Goal: Task Accomplishment & Management: Manage account settings

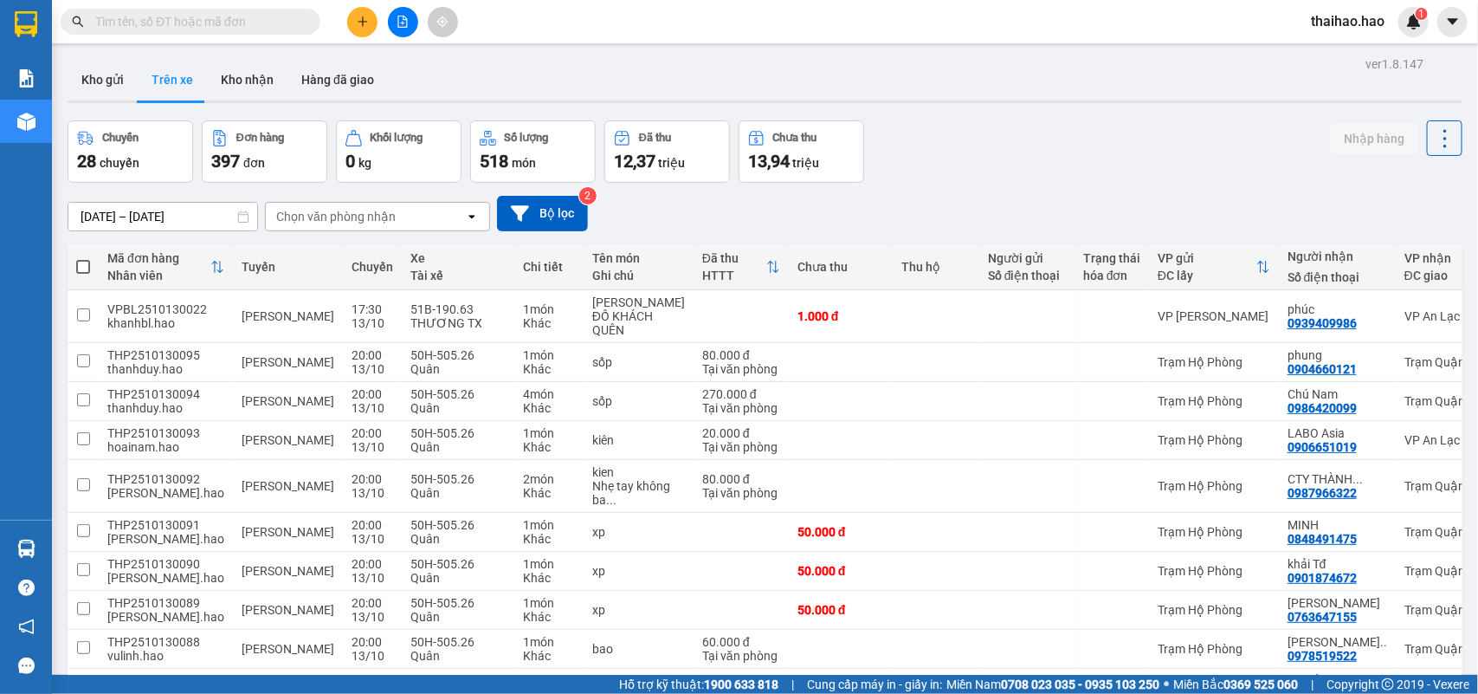
click at [353, 217] on div "Chọn văn phòng nhận" at bounding box center [336, 216] width 120 height 17
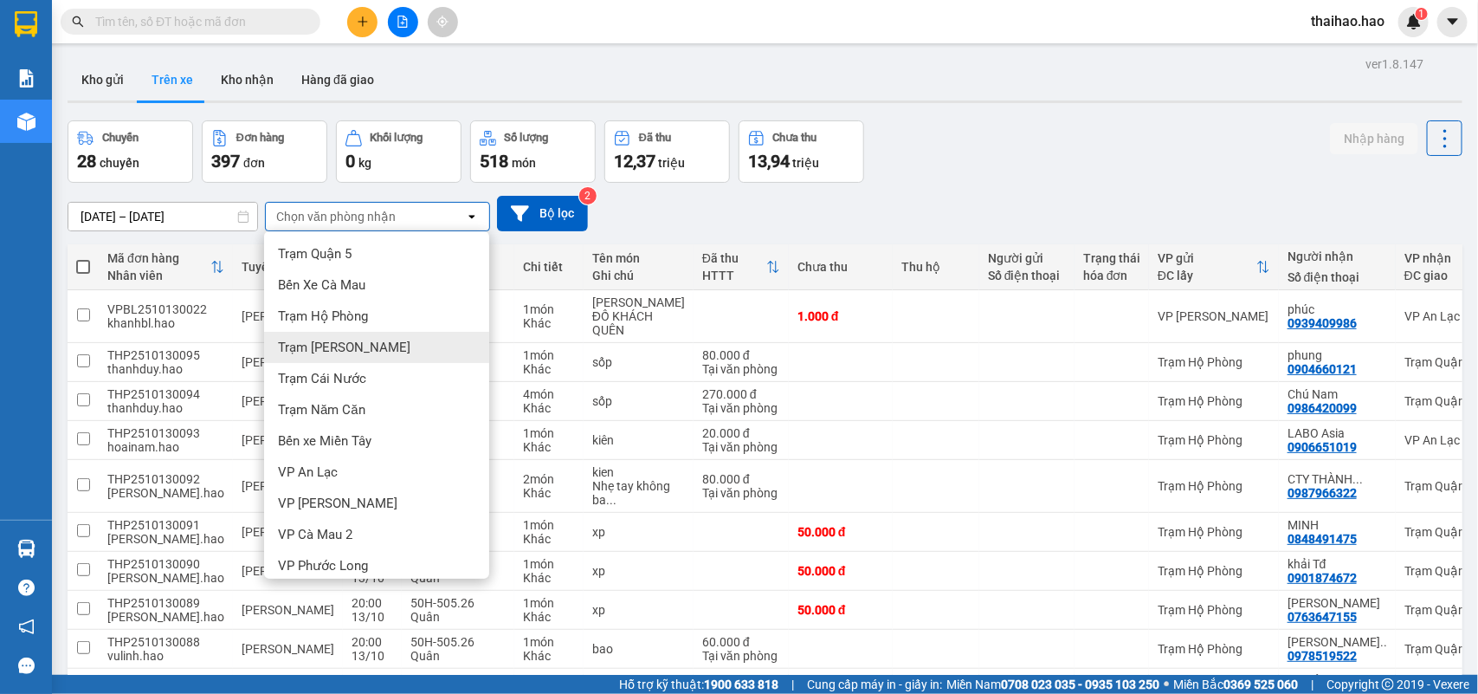
click at [360, 335] on div "Trạm [PERSON_NAME]" at bounding box center [376, 347] width 225 height 31
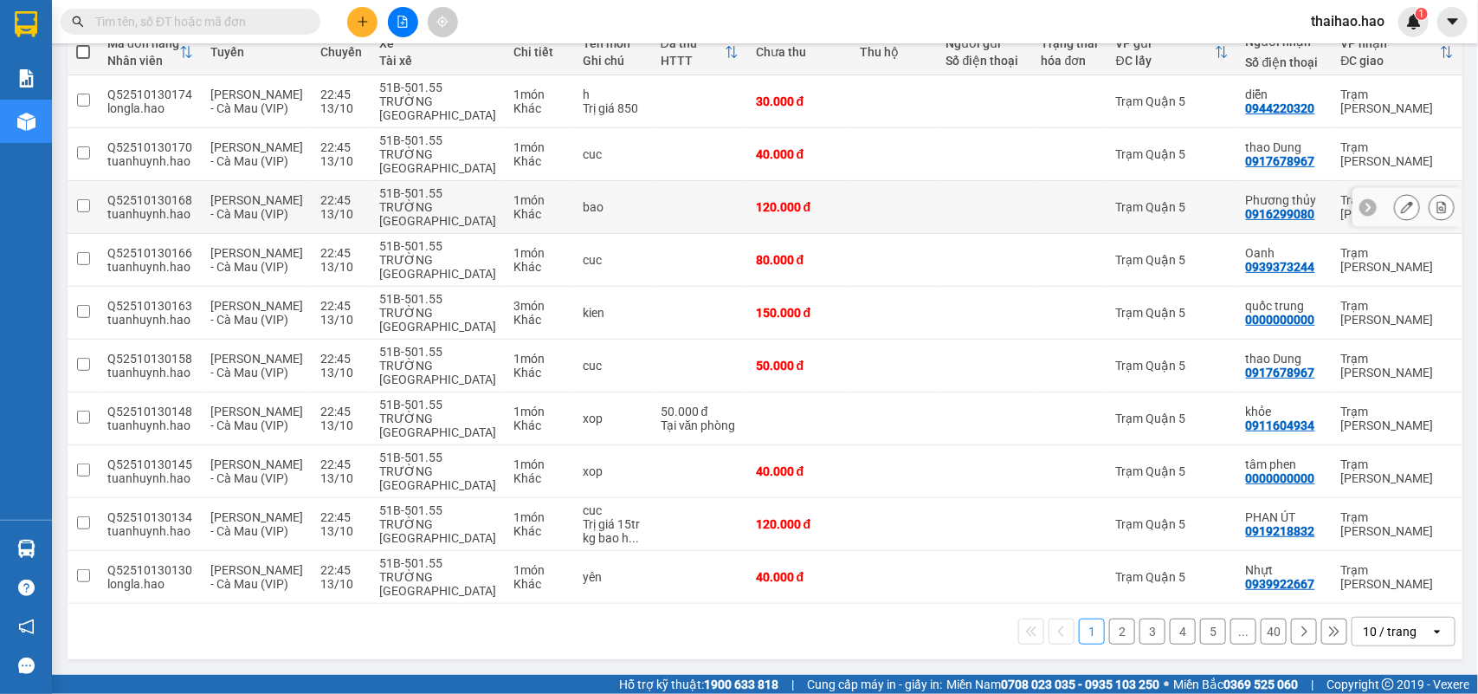
scroll to position [223, 0]
click at [1403, 615] on div "1 2 3 4 5 ... 40 10 / trang open" at bounding box center [765, 631] width 1395 height 55
click at [1395, 621] on div "10 / trang" at bounding box center [1392, 632] width 78 height 28
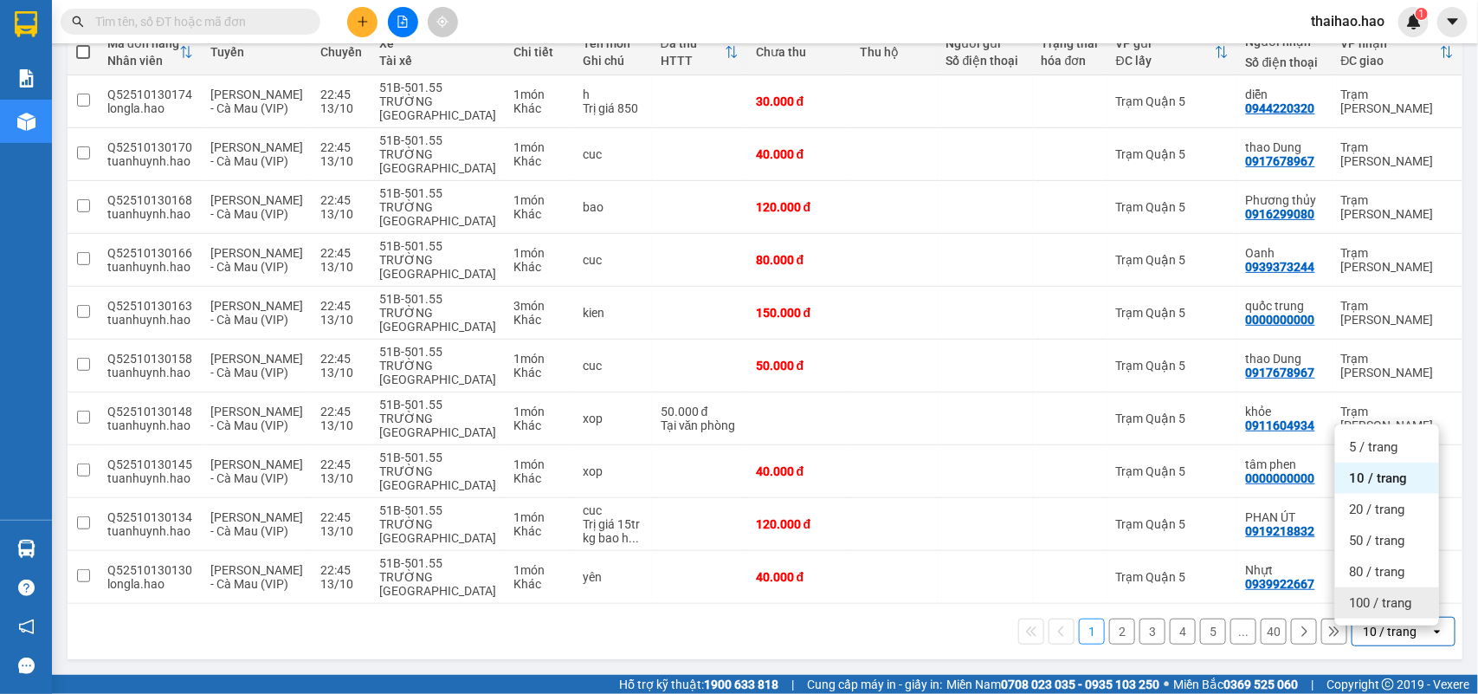
click at [1388, 594] on span "100 / trang" at bounding box center [1380, 602] width 62 height 17
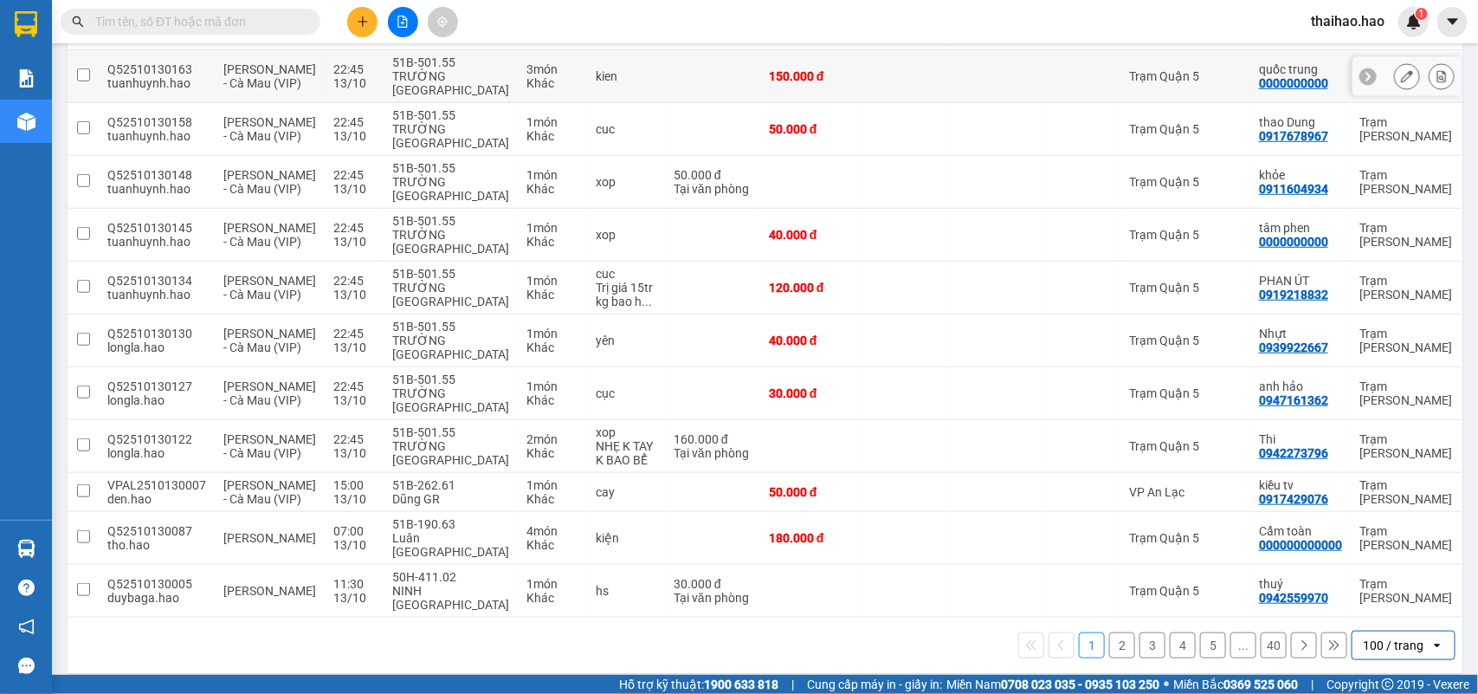
scroll to position [462, 0]
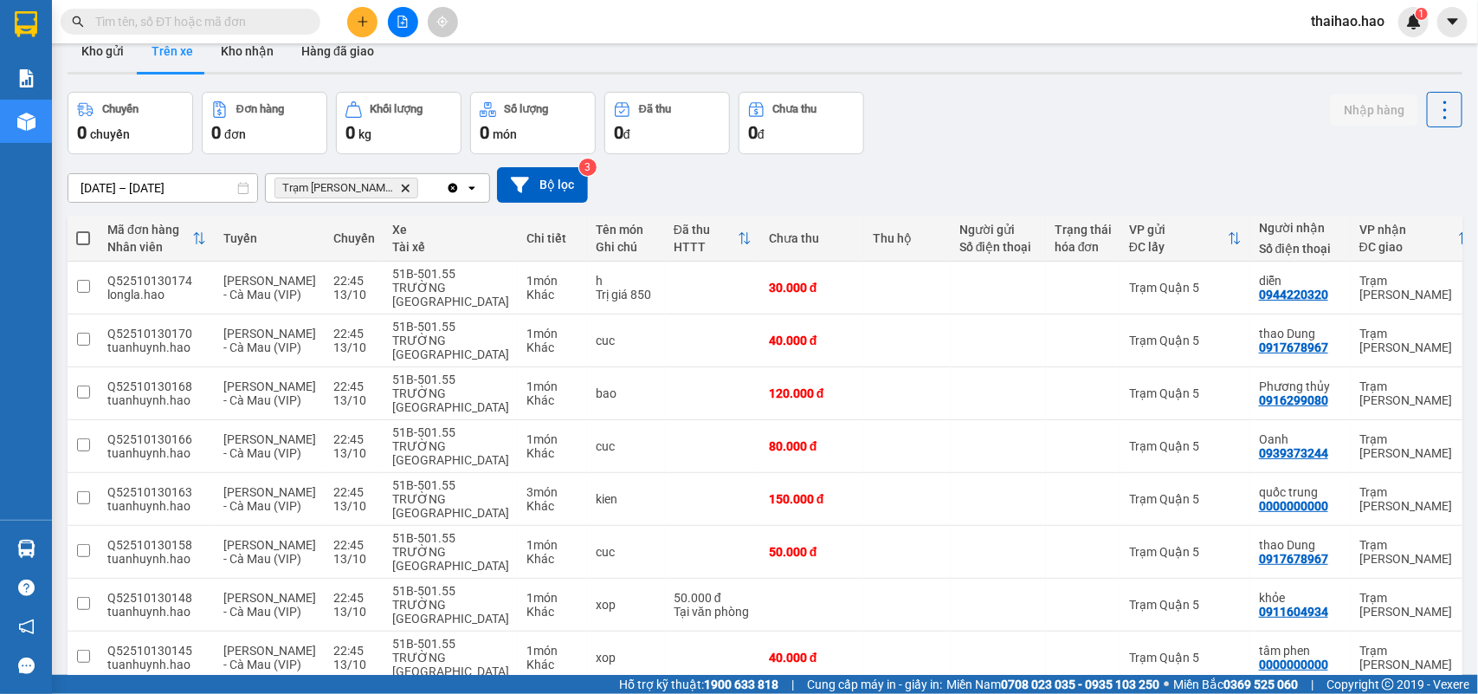
scroll to position [462, 0]
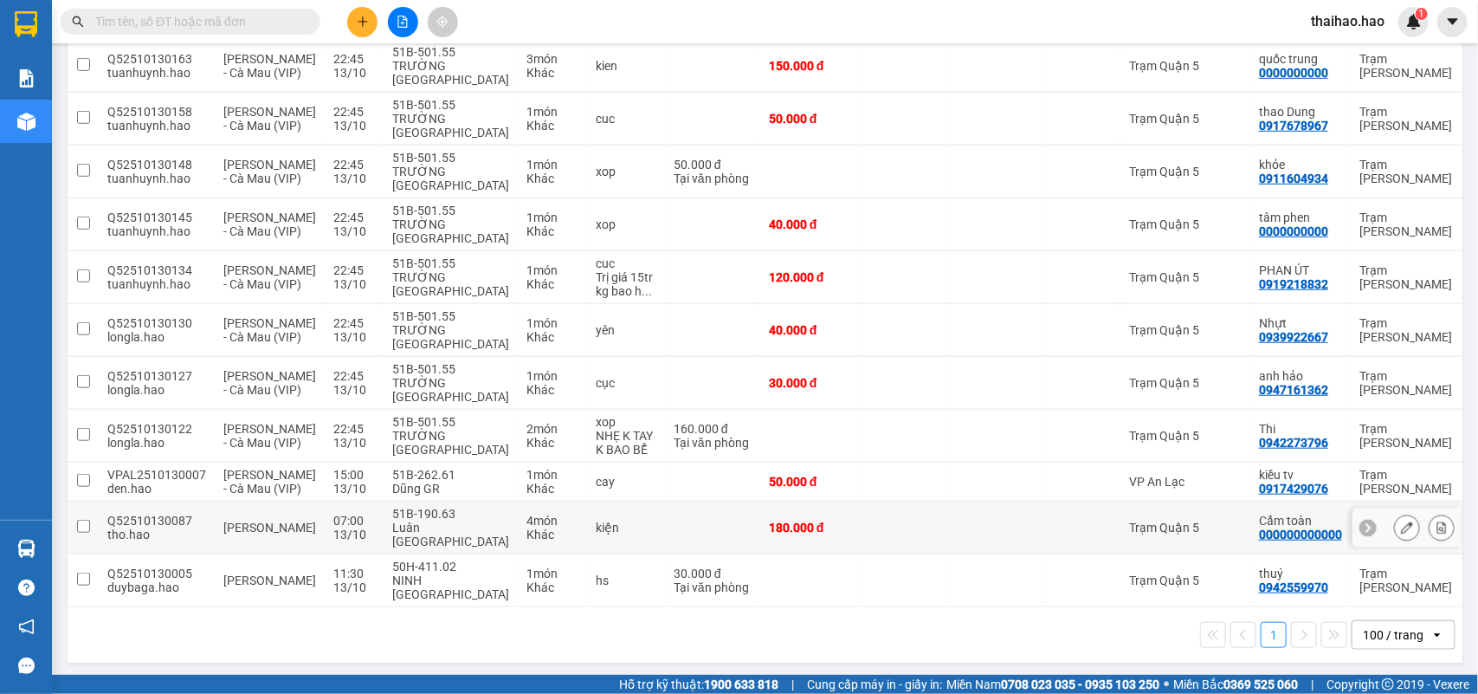
click at [1401, 534] on icon at bounding box center [1407, 527] width 12 height 12
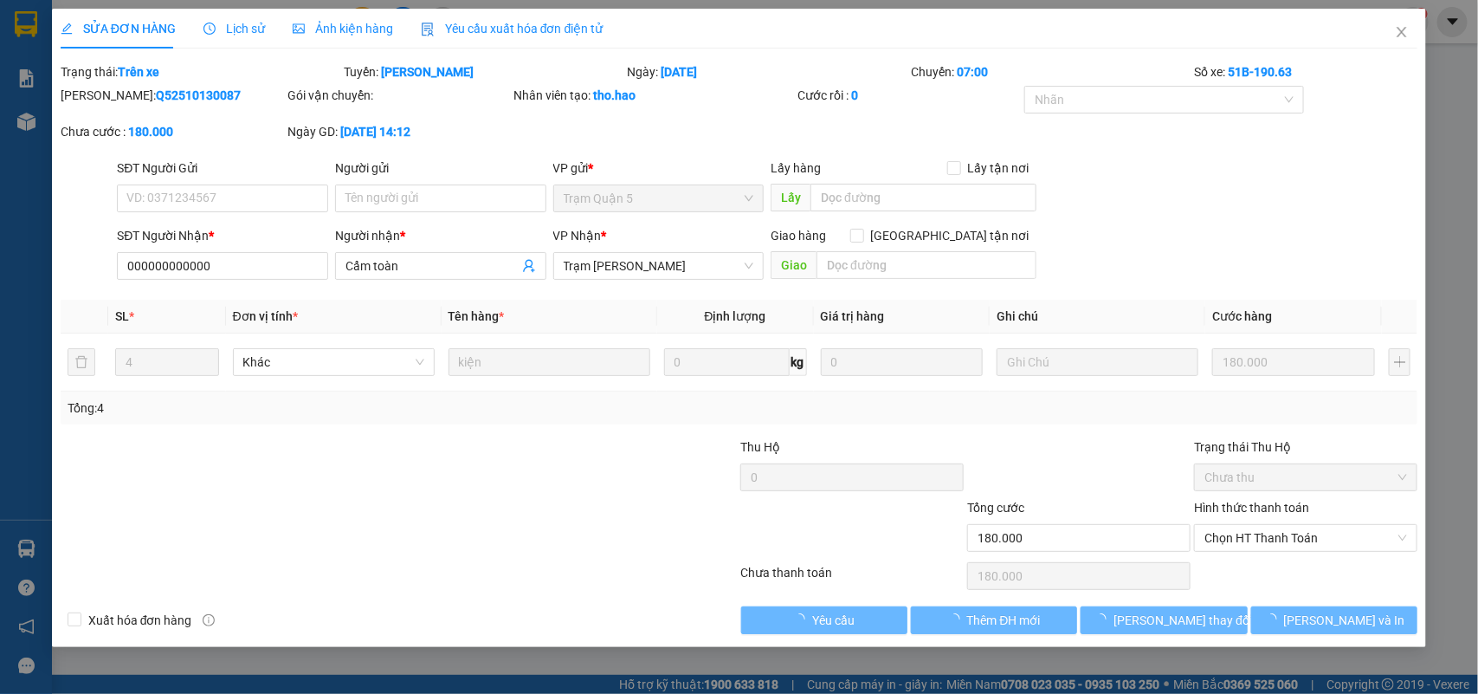
type input "000000000000"
type input "Cẩm toàn"
type input "180.000"
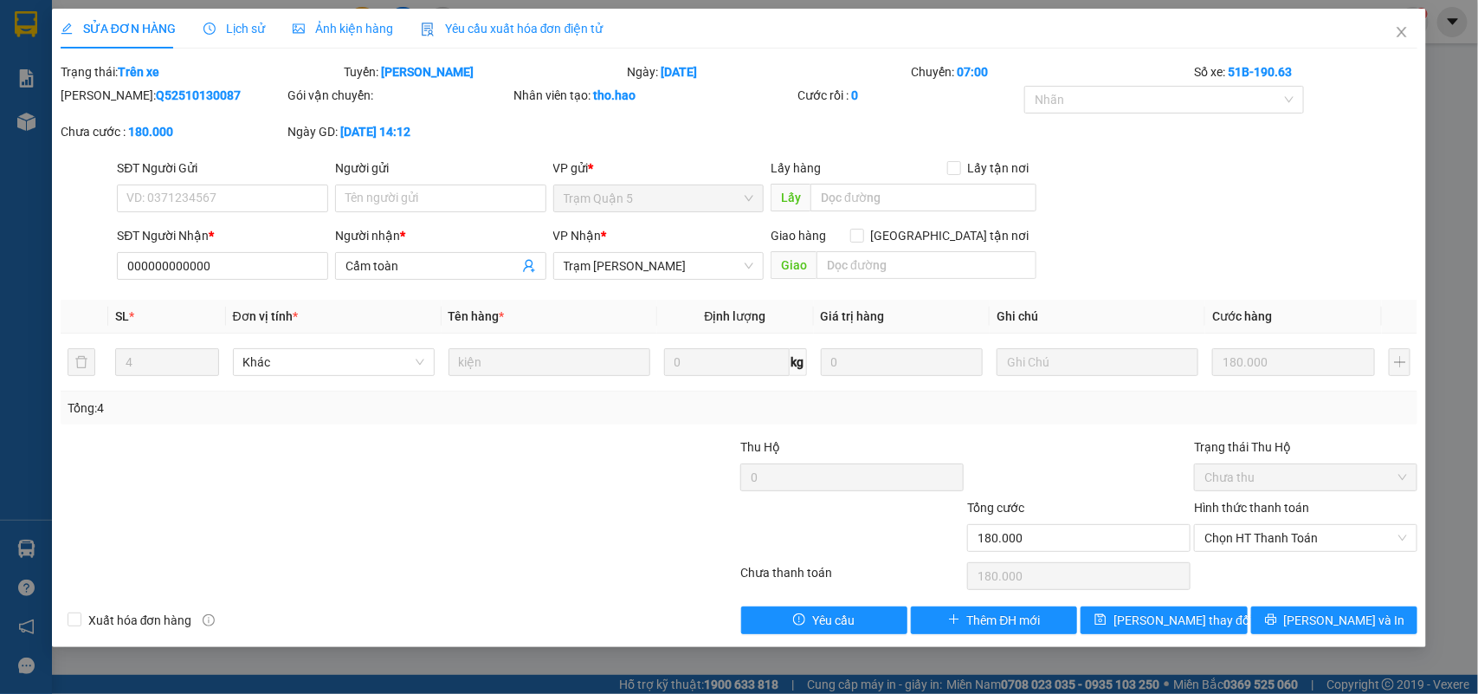
click at [339, 22] on span "Ảnh kiện hàng" at bounding box center [343, 29] width 100 height 14
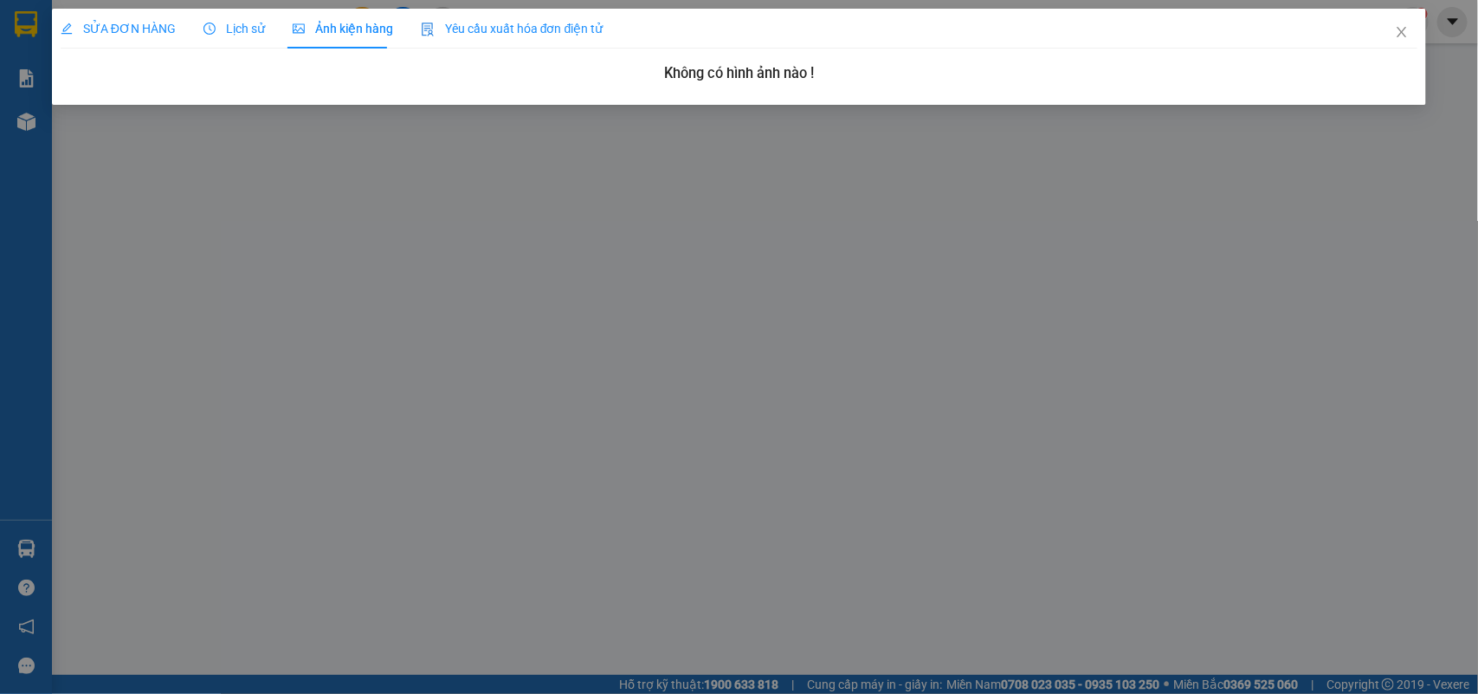
click at [158, 32] on span "SỬA ĐƠN HÀNG" at bounding box center [118, 29] width 115 height 14
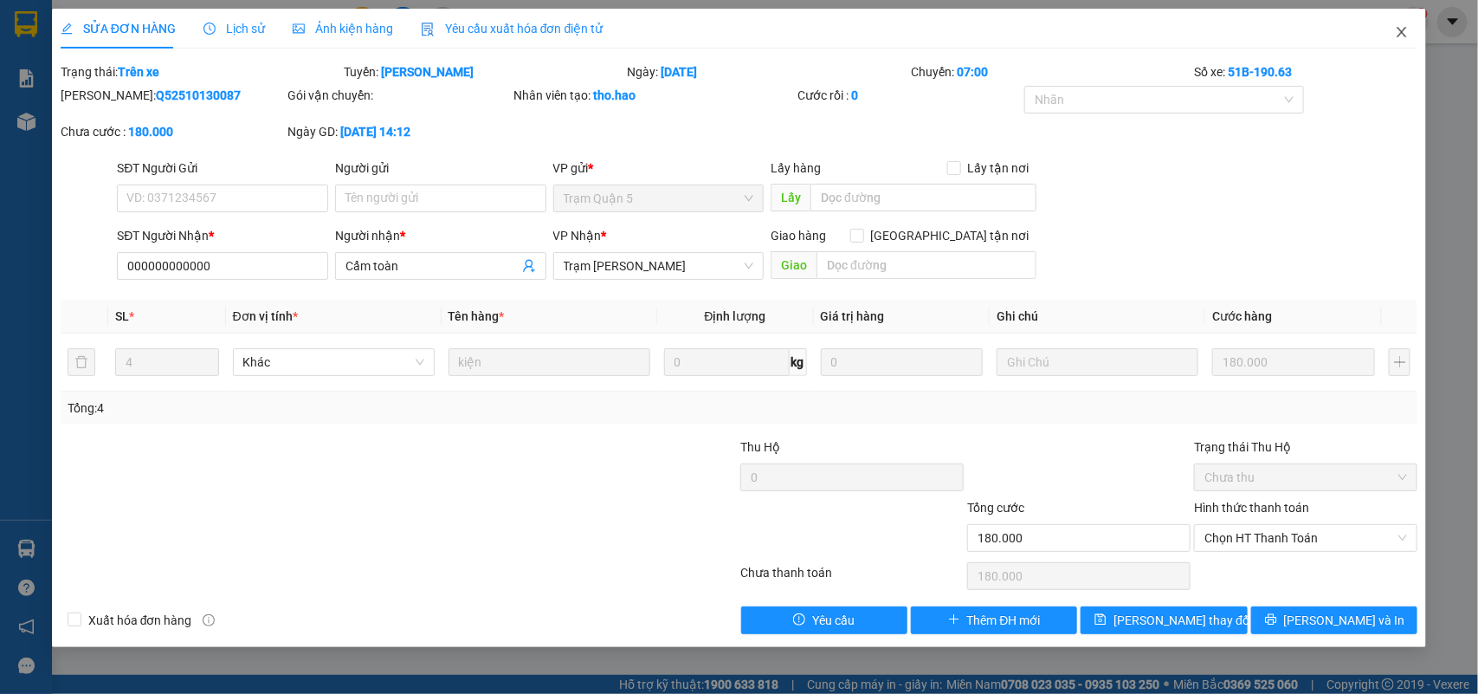
click at [1406, 25] on icon "close" at bounding box center [1402, 32] width 14 height 14
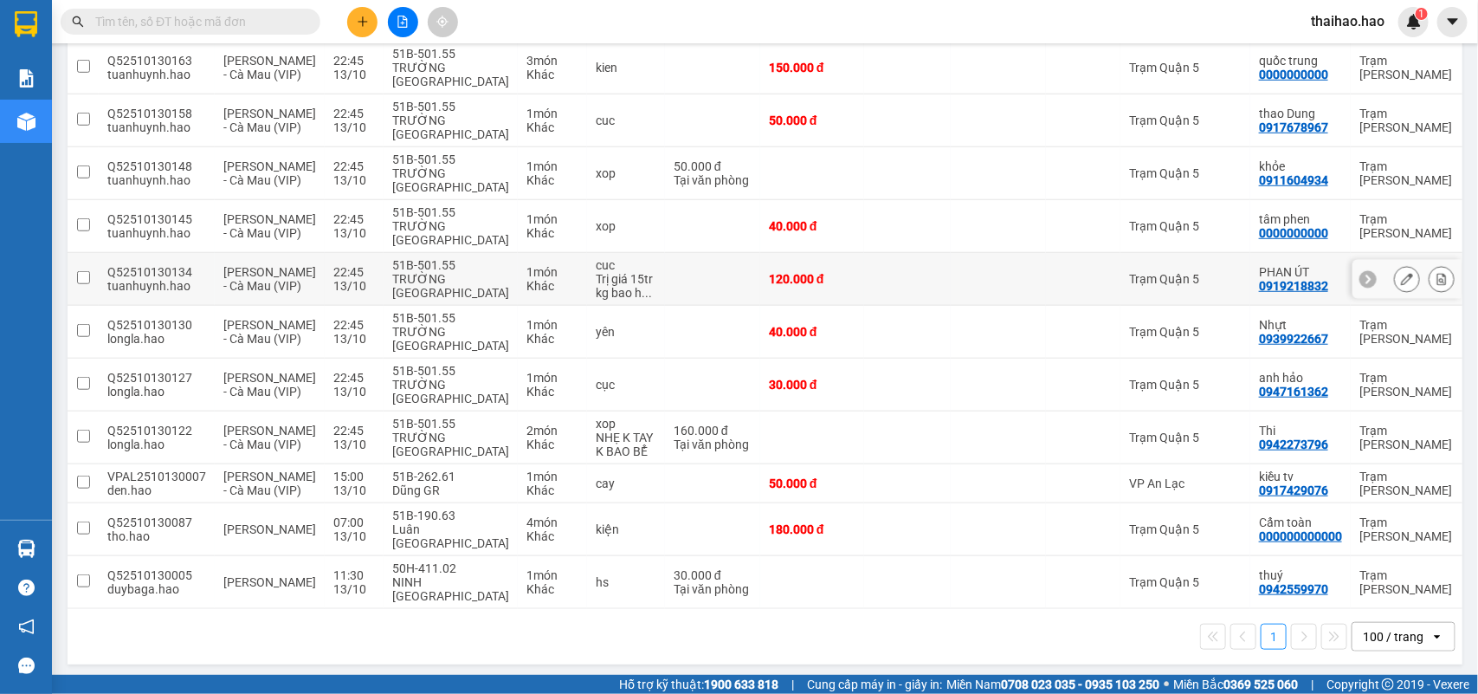
scroll to position [462, 0]
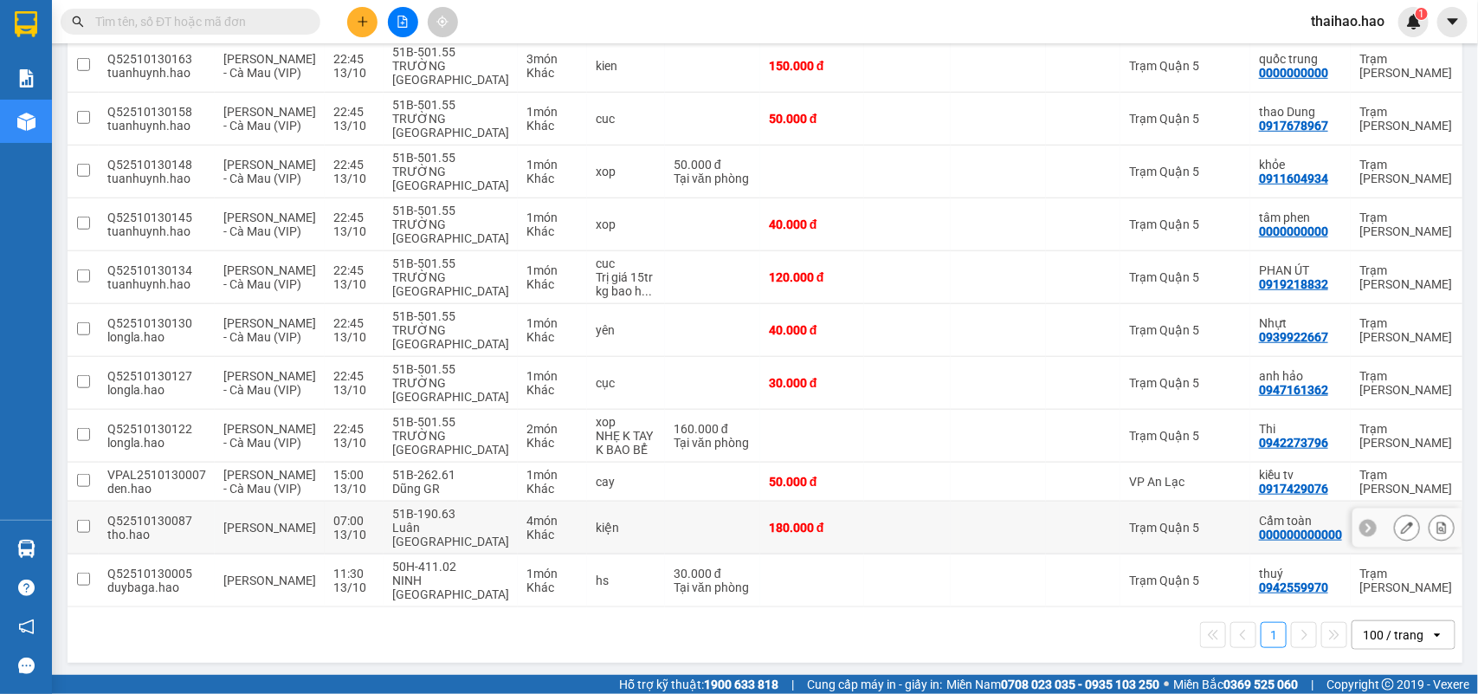
click at [1121, 550] on td "Trạm Quận 5" at bounding box center [1186, 527] width 130 height 53
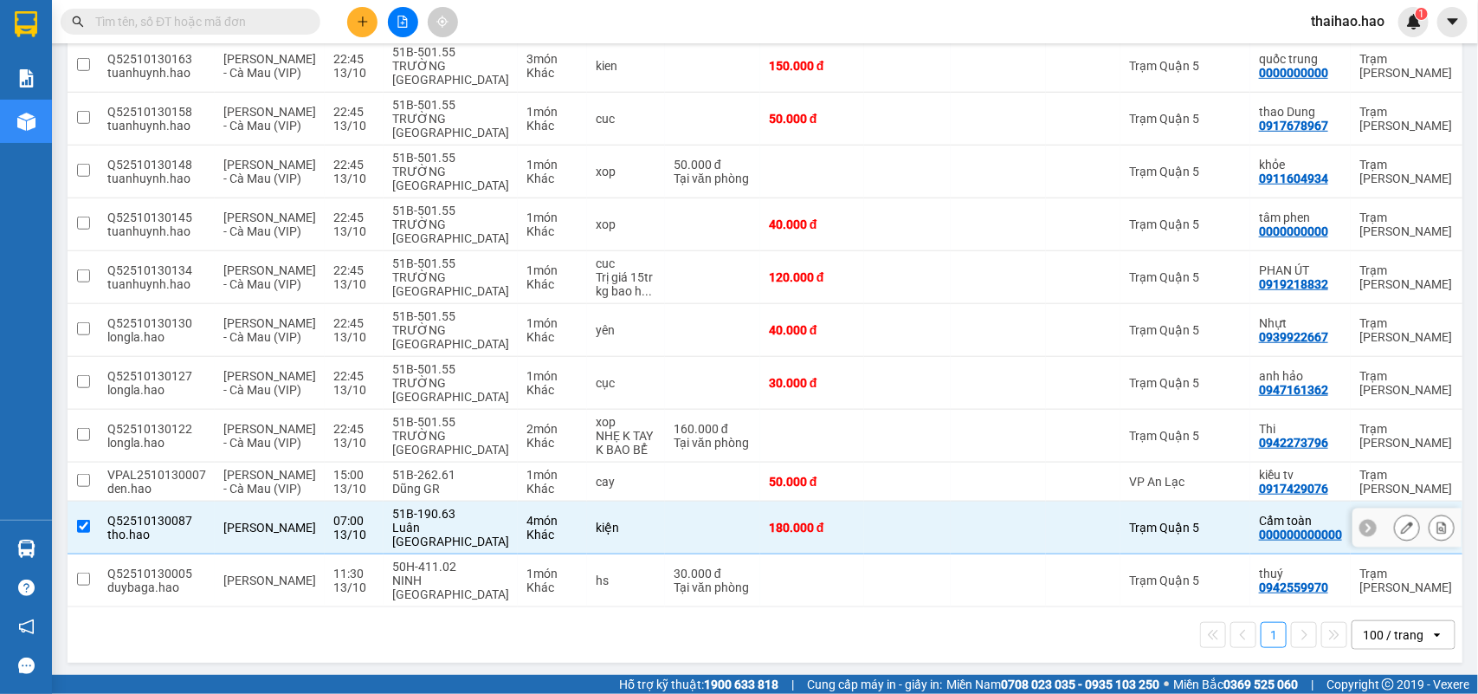
click at [1121, 550] on td "Trạm Quận 5" at bounding box center [1186, 527] width 130 height 53
checkbox input "false"
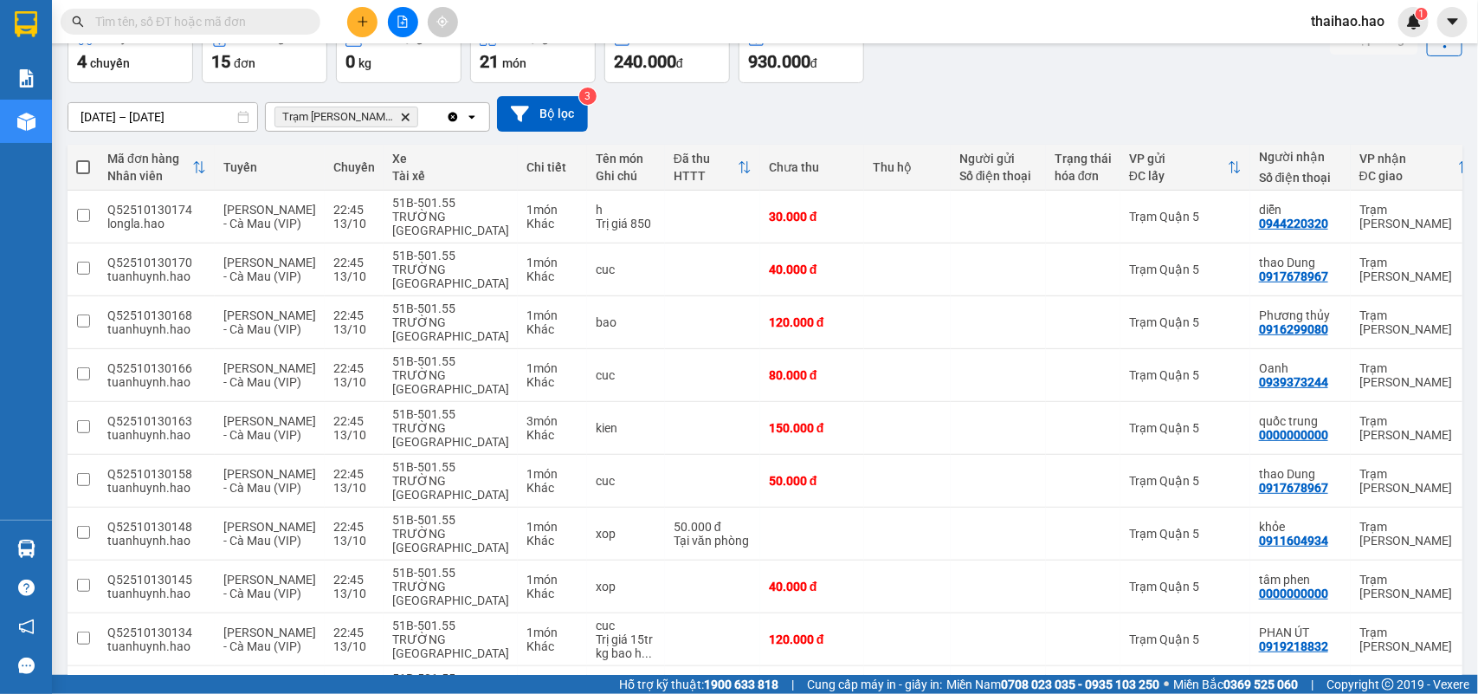
scroll to position [0, 0]
